Goal: Task Accomplishment & Management: Complete application form

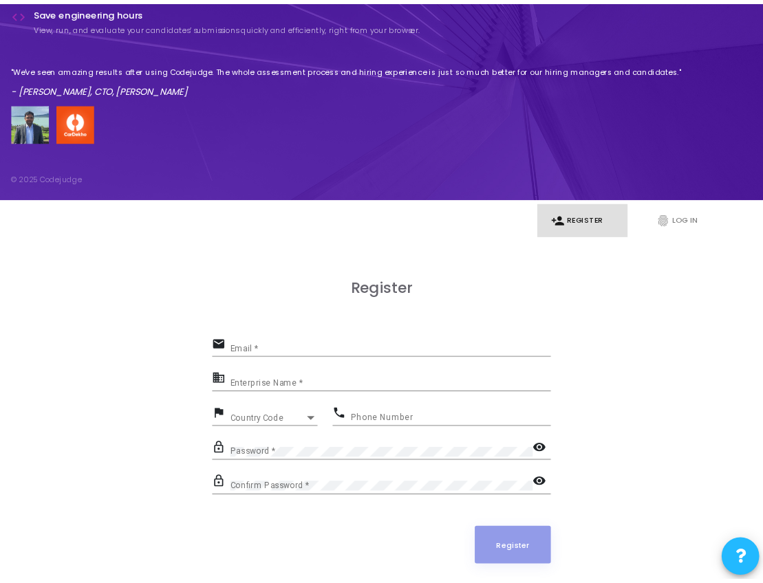
scroll to position [40, 0]
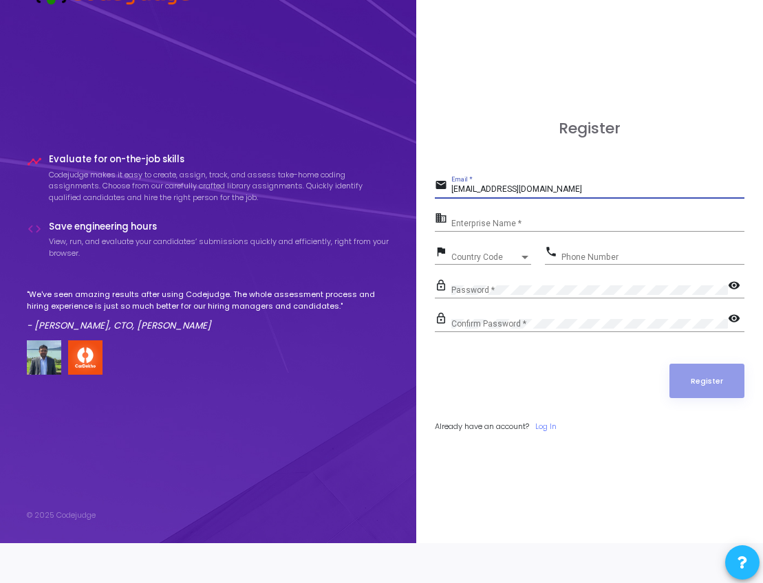
type input "[EMAIL_ADDRESS][DOMAIN_NAME]"
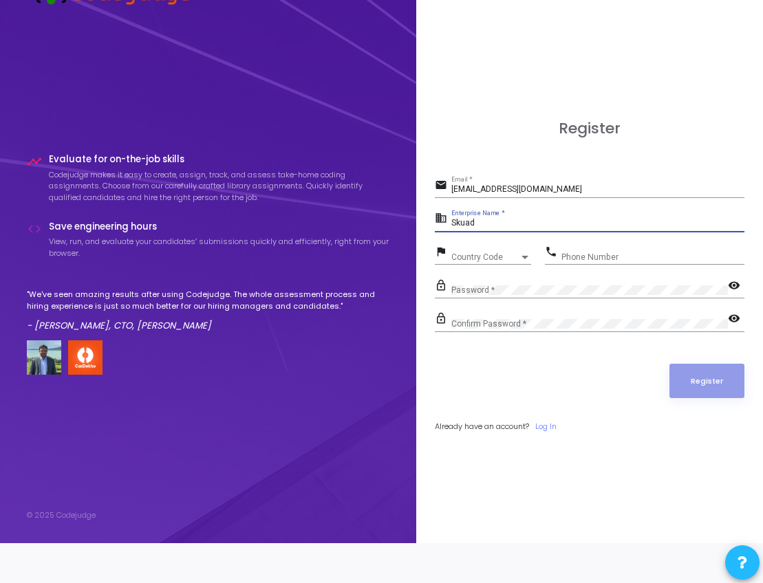
type input "Skuad"
click at [515, 257] on div "Iceland +354" at bounding box center [484, 257] width 67 height 8
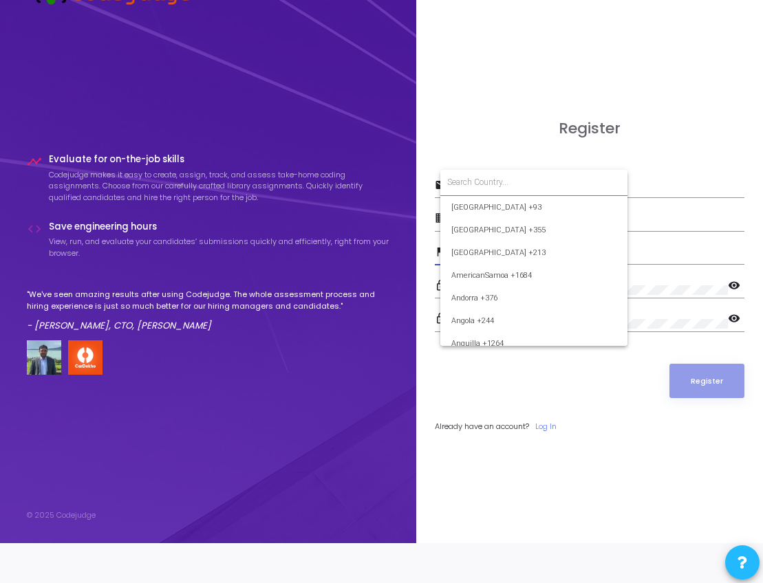
scroll to position [2080, 0]
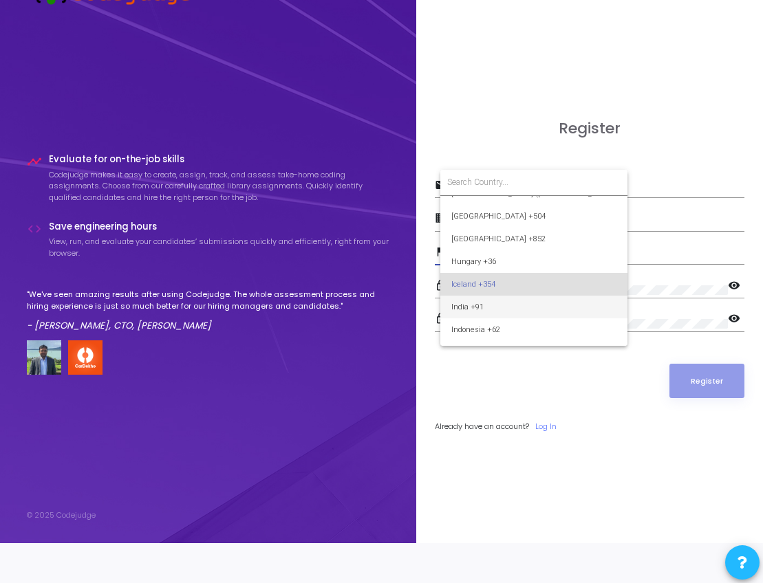
click at [495, 307] on span "India +91" at bounding box center [533, 307] width 165 height 23
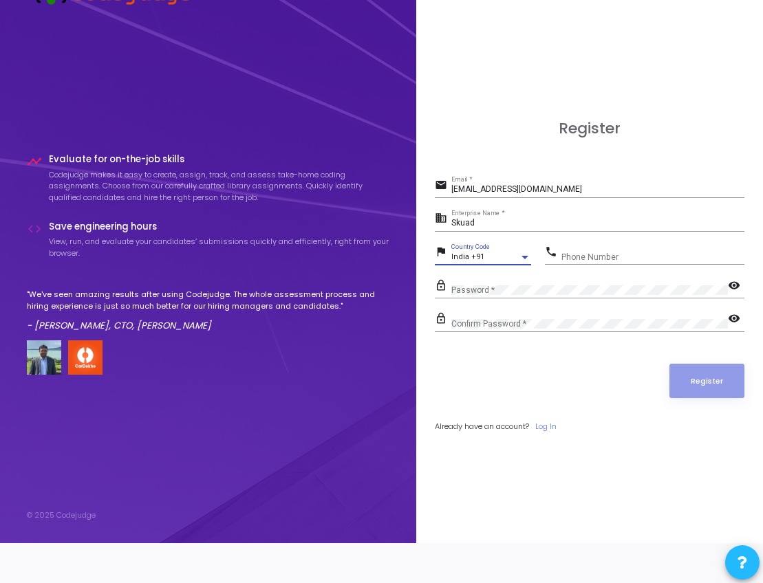
click at [585, 255] on input "Phone Number" at bounding box center [652, 257] width 183 height 10
type input "8887996377"
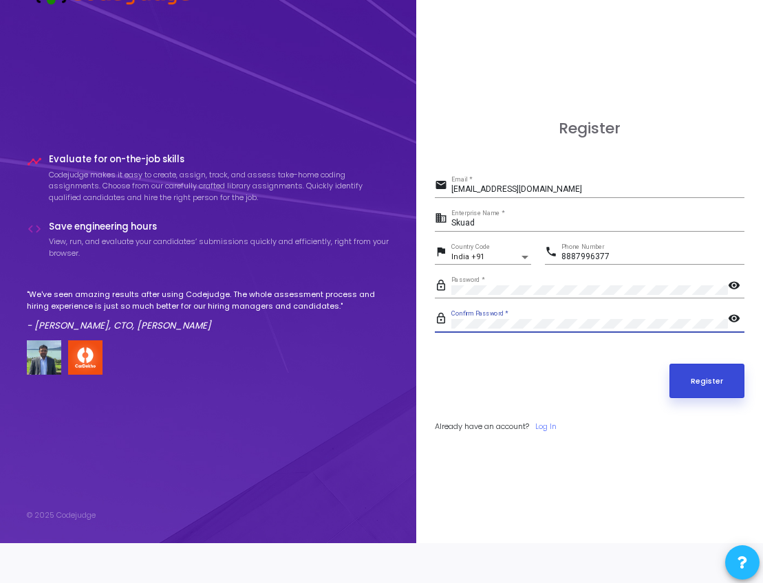
click at [702, 377] on button "Register" at bounding box center [707, 381] width 76 height 34
click at [679, 371] on button "Register" at bounding box center [707, 381] width 76 height 34
click at [555, 192] on input "[EMAIL_ADDRESS][DOMAIN_NAME]" at bounding box center [597, 190] width 293 height 10
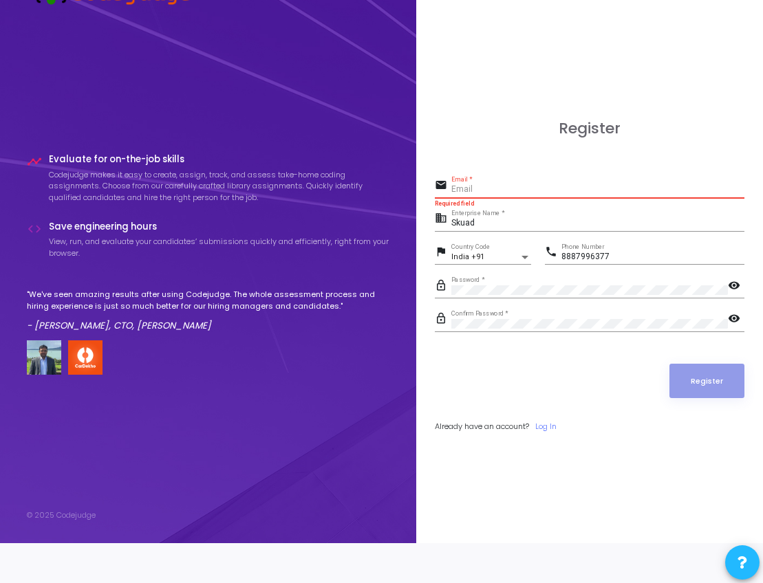
paste input "[EMAIL_ADDRESS][DOMAIN_NAME]"
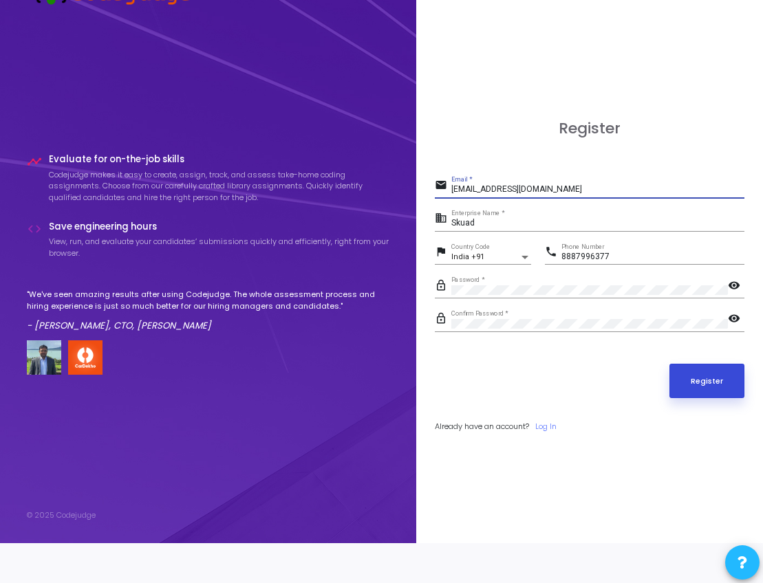
type input "[EMAIL_ADDRESS][DOMAIN_NAME]"
click at [702, 378] on button "Register" at bounding box center [707, 381] width 76 height 34
click at [556, 189] on input "[EMAIL_ADDRESS][DOMAIN_NAME]" at bounding box center [597, 190] width 293 height 10
type input "[EMAIL_ADDRESS][DOMAIN_NAME]"
click at [702, 378] on button "Register" at bounding box center [707, 381] width 76 height 34
